Goal: Task Accomplishment & Management: Use online tool/utility

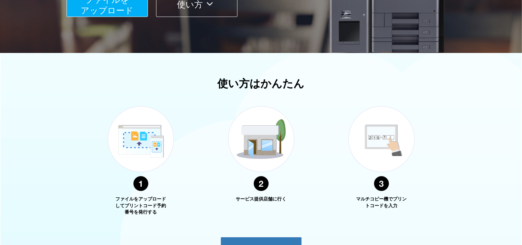
scroll to position [71, 0]
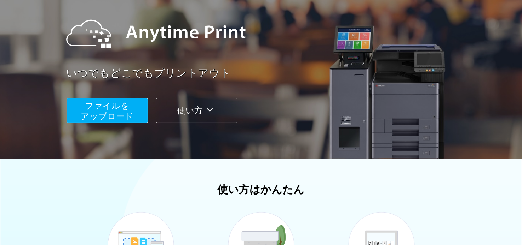
click at [96, 112] on span "ファイルを ​​アップロード" at bounding box center [107, 111] width 53 height 20
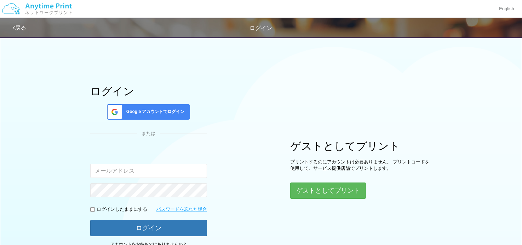
scroll to position [58, 0]
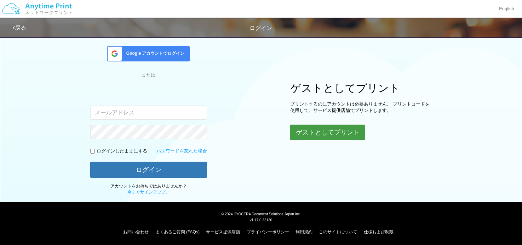
click at [348, 134] on button "ゲストとしてプリント" at bounding box center [327, 133] width 75 height 16
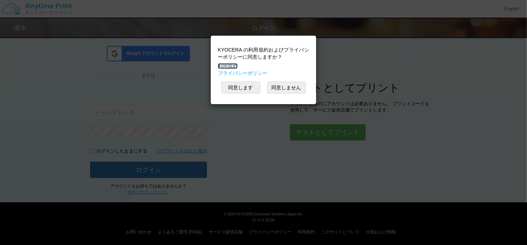
click at [225, 65] on link "利用規約" at bounding box center [228, 66] width 20 height 6
click at [248, 88] on button "同意します" at bounding box center [240, 88] width 39 height 12
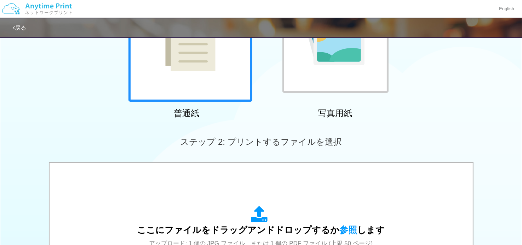
scroll to position [35, 0]
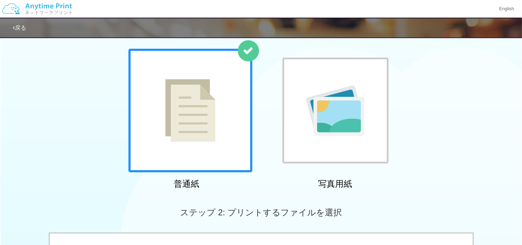
click at [208, 120] on img at bounding box center [190, 110] width 50 height 63
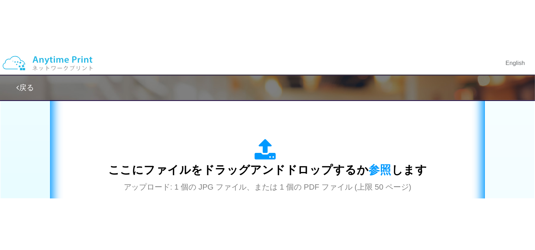
scroll to position [283, 0]
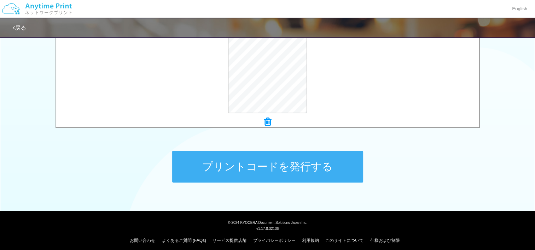
click at [283, 164] on button "プリントコードを発行する" at bounding box center [267, 167] width 191 height 32
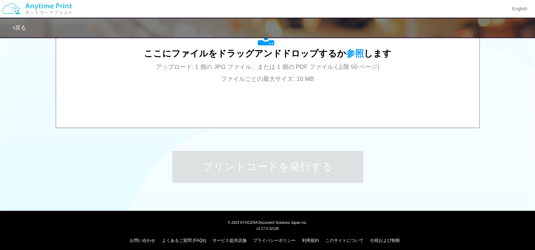
scroll to position [0, 0]
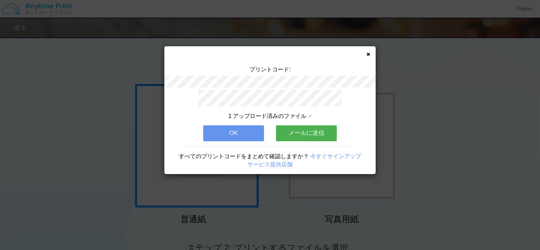
click at [222, 132] on button "OK" at bounding box center [233, 134] width 61 height 16
